Goal: Information Seeking & Learning: Learn about a topic

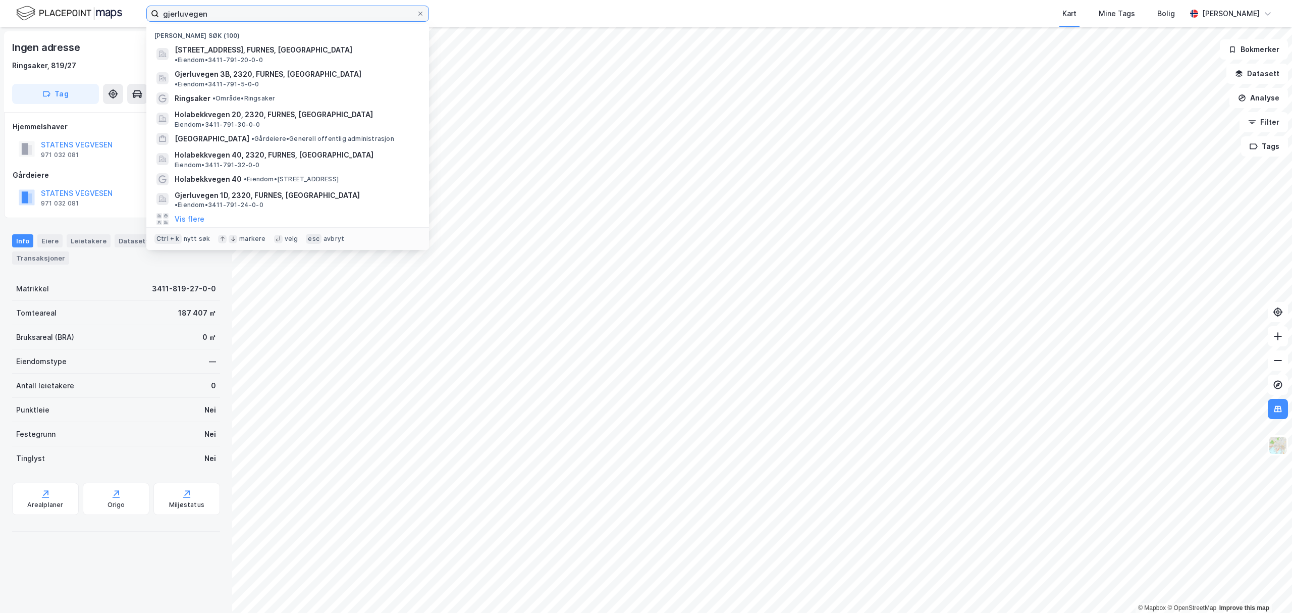
click at [265, 19] on input "gjerluvegen" at bounding box center [287, 13] width 257 height 15
paste input "[STREET_ADDRESS]"
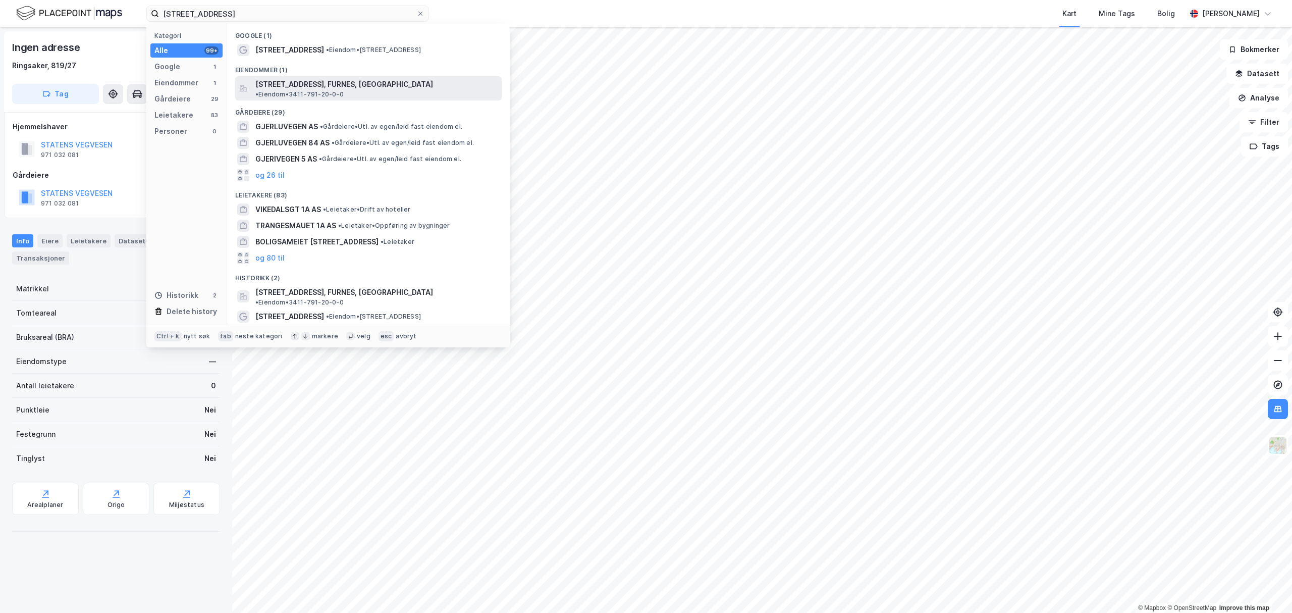
click at [297, 84] on span "[STREET_ADDRESS], FURNES, [GEOGRAPHIC_DATA]" at bounding box center [344, 84] width 178 height 12
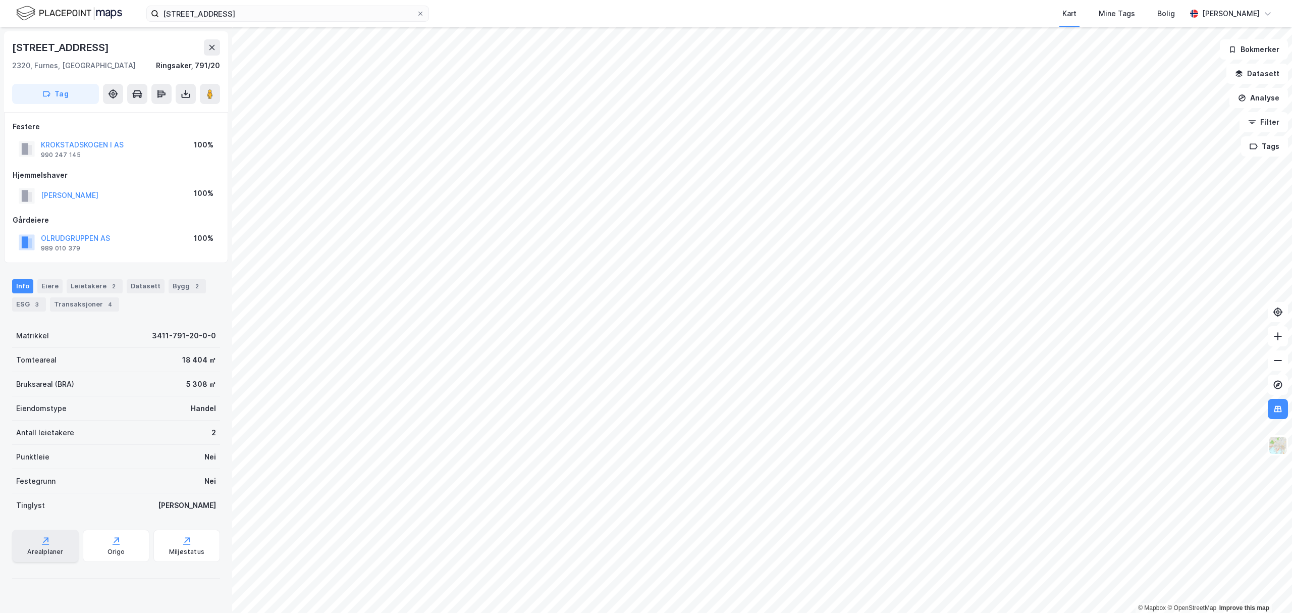
click at [47, 548] on div "Arealplaner" at bounding box center [45, 552] width 36 height 8
click at [230, 19] on input "[STREET_ADDRESS]" at bounding box center [287, 13] width 257 height 15
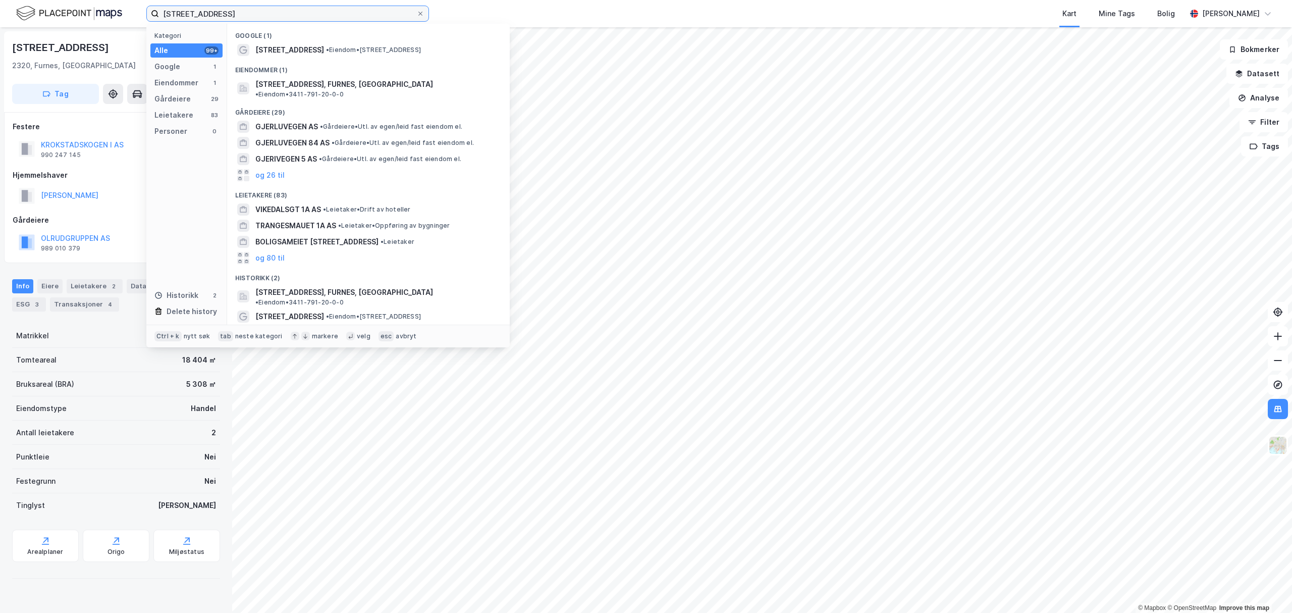
paste input "Gjerluvegen 3B"
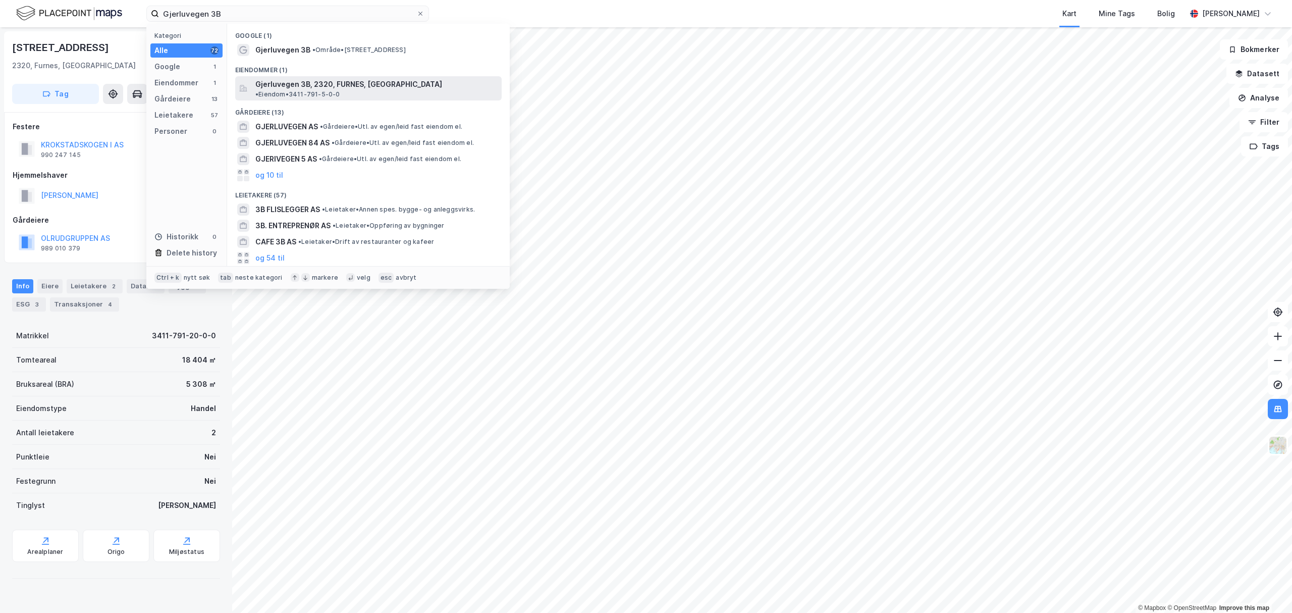
click at [305, 81] on span "Gjerluvegen 3B, 2320, FURNES, [GEOGRAPHIC_DATA]" at bounding box center [348, 84] width 187 height 12
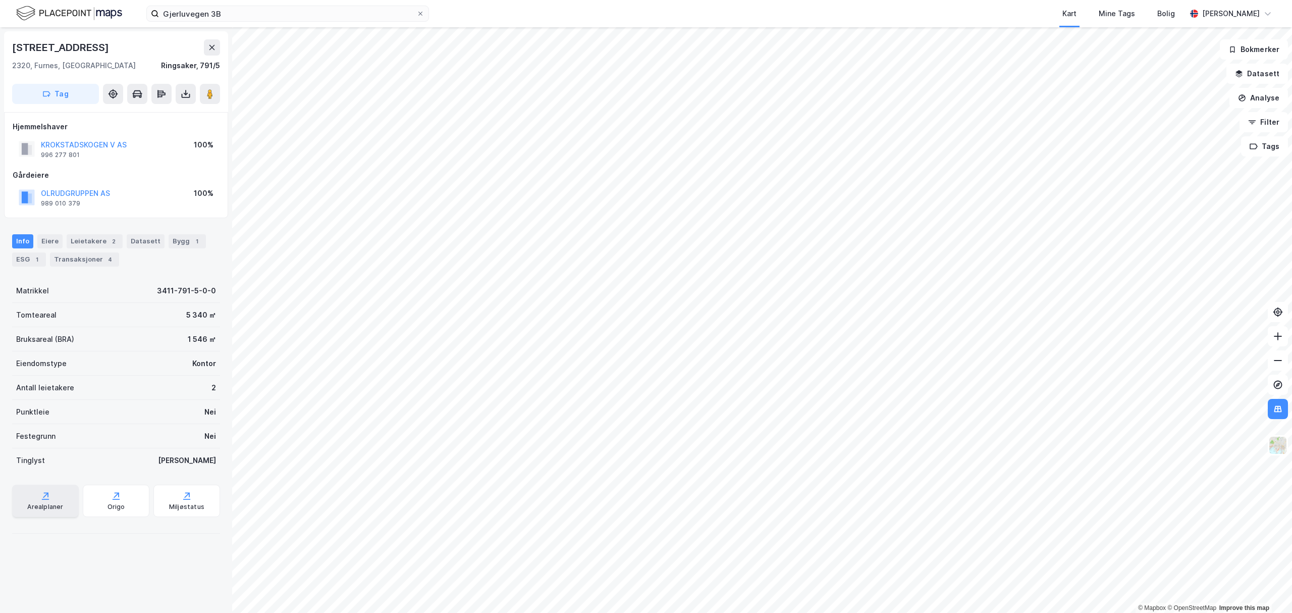
click at [30, 503] on div "Arealplaner" at bounding box center [45, 507] width 36 height 8
click at [221, 6] on input "Gjerluvegen 3B" at bounding box center [287, 13] width 257 height 15
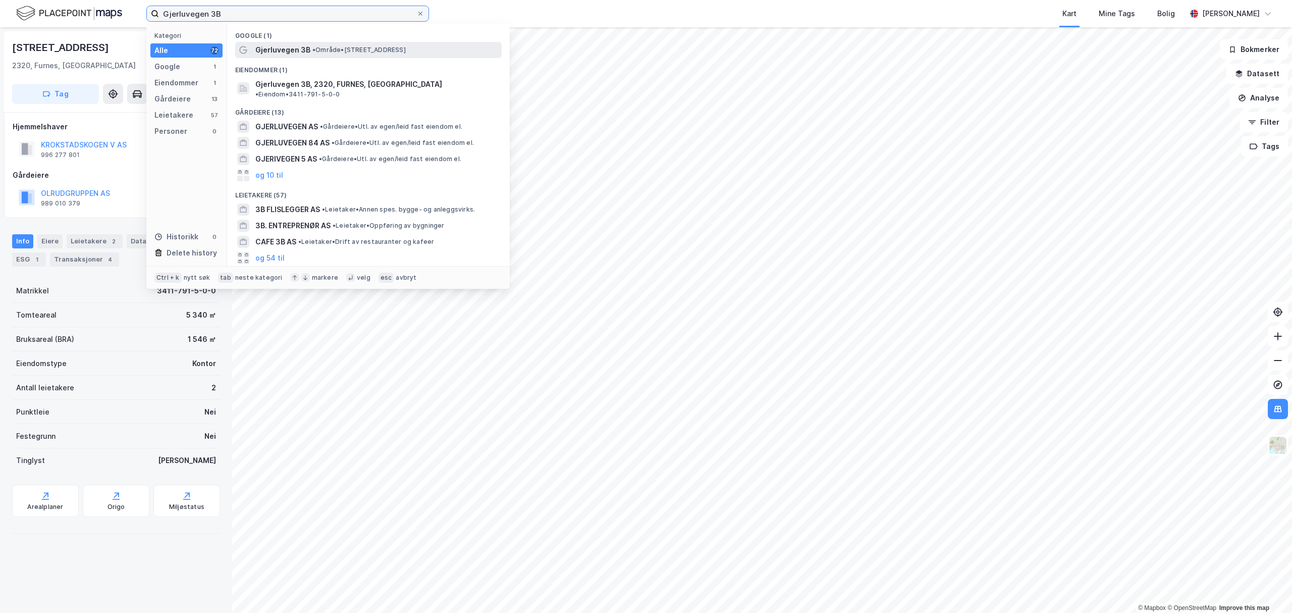
paste input "Holabekkvegen 40"
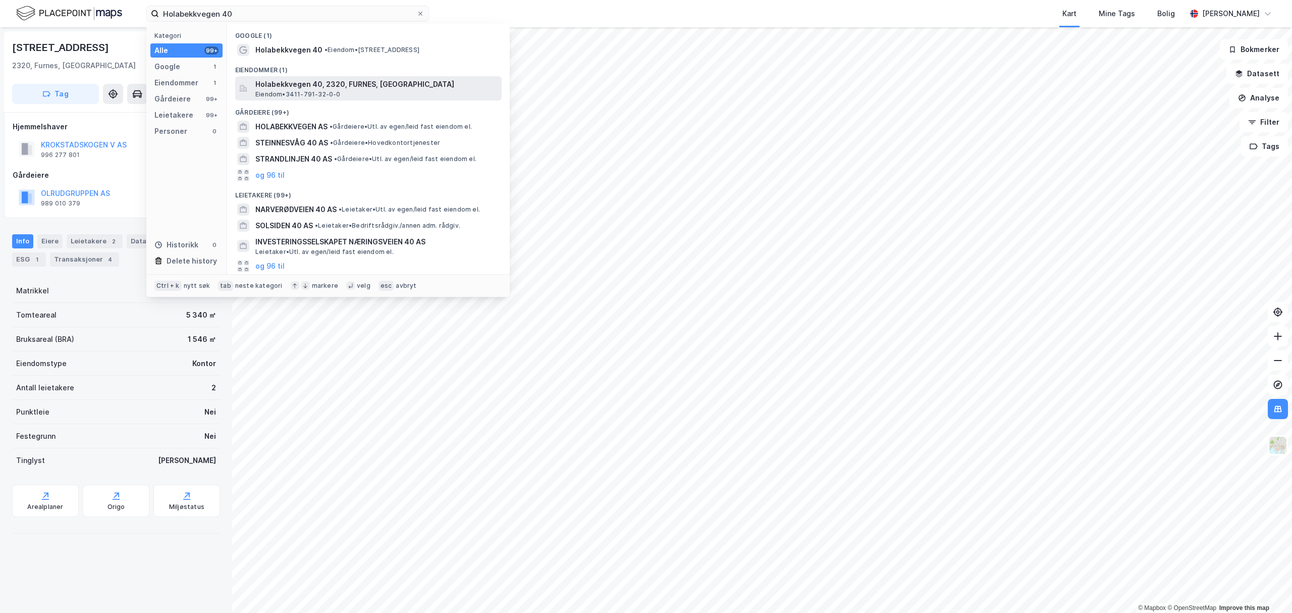
click at [313, 93] on span "Eiendom • 3411-791-32-0-0" at bounding box center [297, 94] width 85 height 8
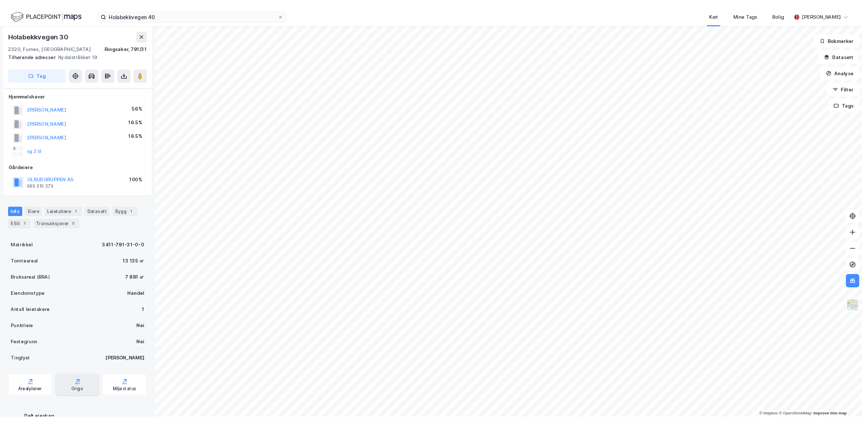
scroll to position [96, 0]
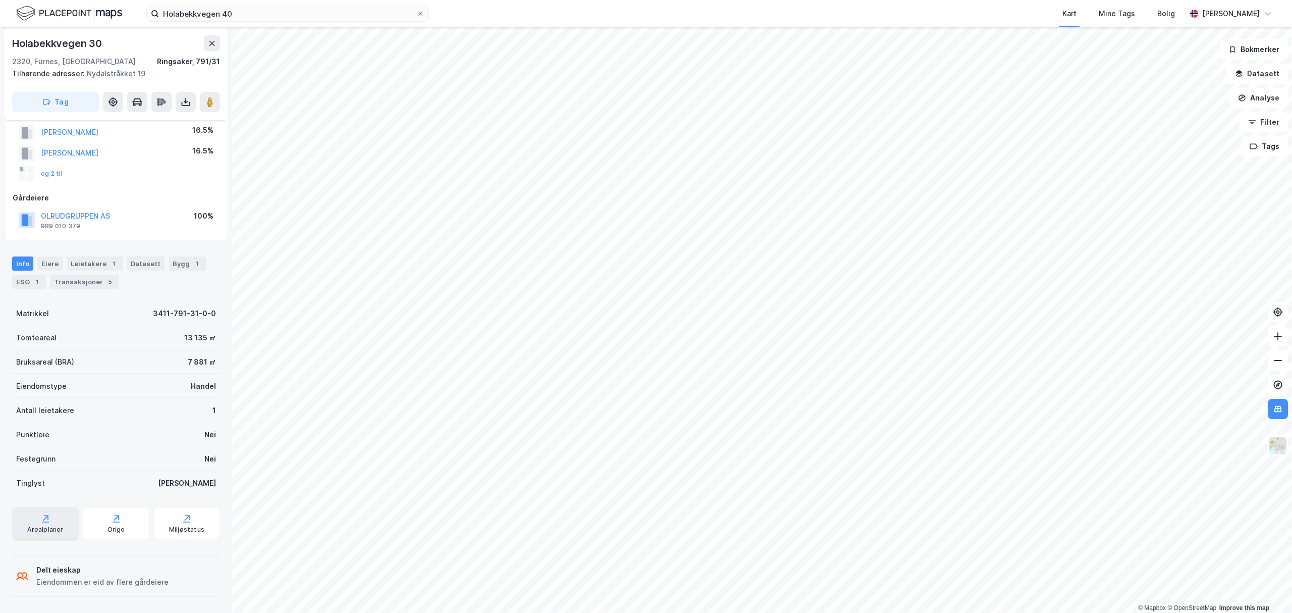
click at [51, 519] on div "Arealplaner" at bounding box center [45, 523] width 67 height 32
click at [55, 519] on div "Arealplaner" at bounding box center [45, 523] width 67 height 32
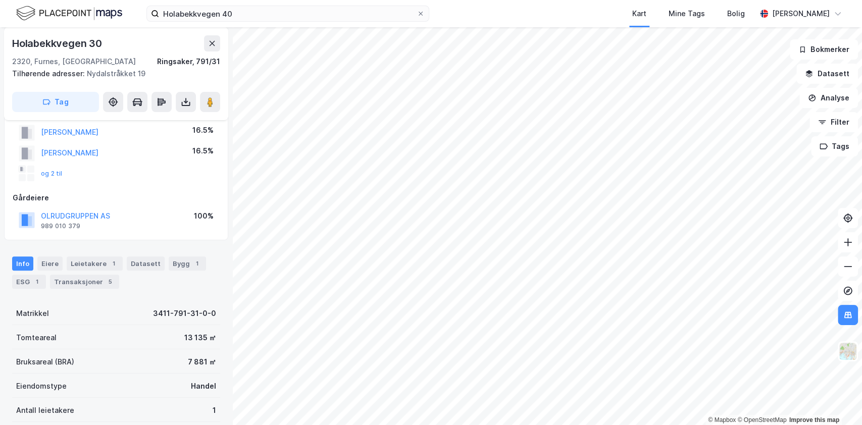
scroll to position [95, 0]
click at [238, 9] on input "Holabekkvegen 40" at bounding box center [287, 13] width 257 height 15
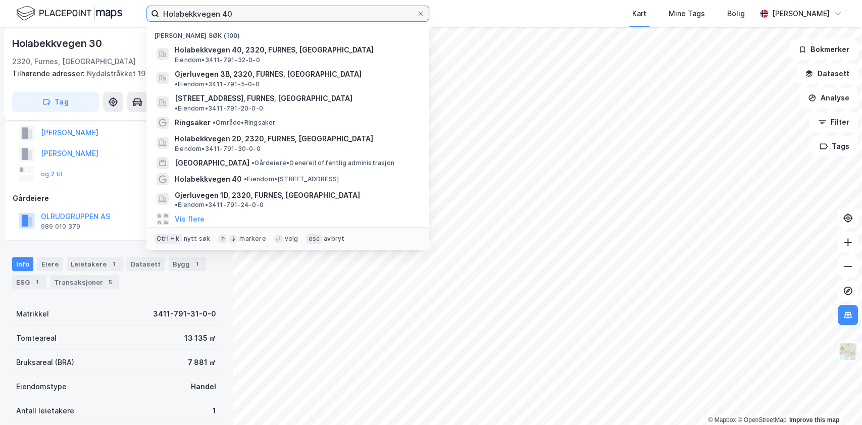
paste input "GJERLUVEGEN 1A"
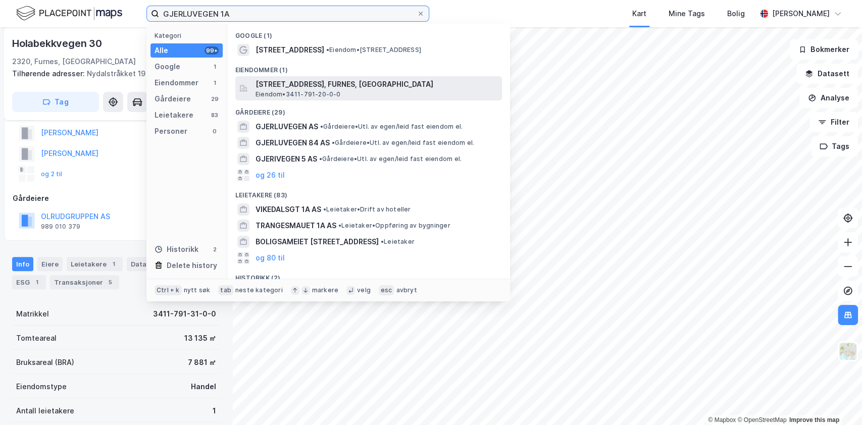
type input "GJERLUVEGEN 1A"
click at [285, 87] on span "[STREET_ADDRESS], FURNES, [GEOGRAPHIC_DATA]" at bounding box center [376, 84] width 242 height 12
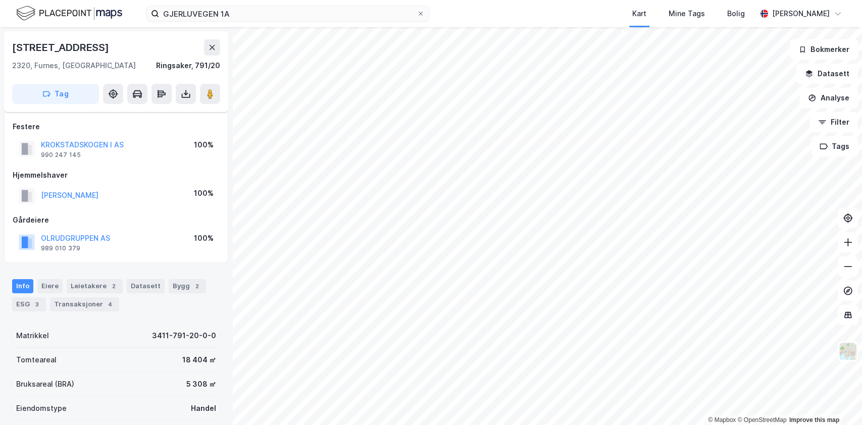
scroll to position [95, 0]
